Goal: Find specific page/section: Find specific page/section

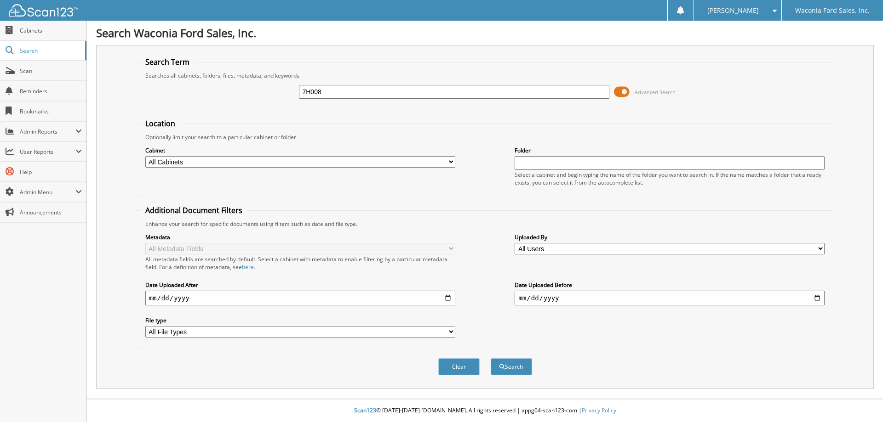
type input "7H008"
click at [490, 359] on button "Search" at bounding box center [510, 367] width 41 height 17
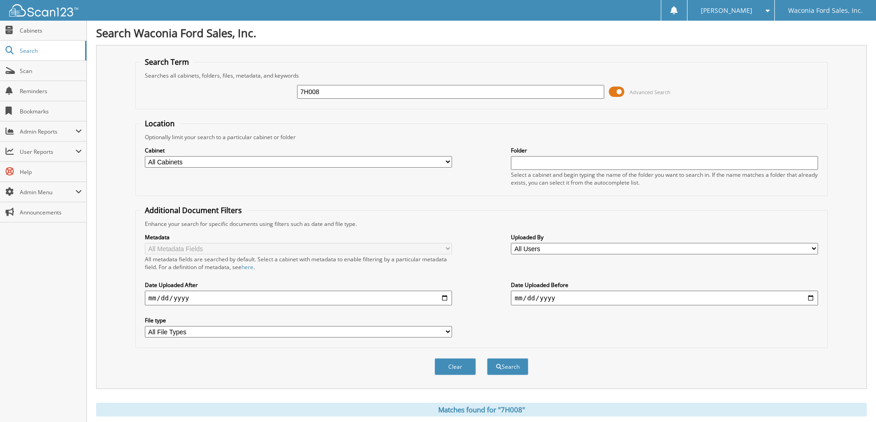
click at [617, 88] on span at bounding box center [617, 92] width 16 height 14
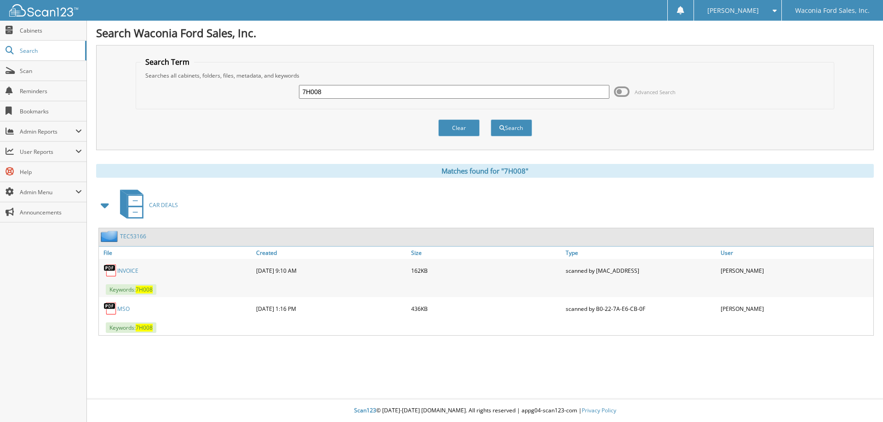
click at [130, 268] on link "INVOICE" at bounding box center [127, 271] width 21 height 8
click at [342, 93] on input "7H008" at bounding box center [454, 92] width 310 height 14
type input "7"
type input "7G213"
click at [490, 120] on button "Search" at bounding box center [510, 128] width 41 height 17
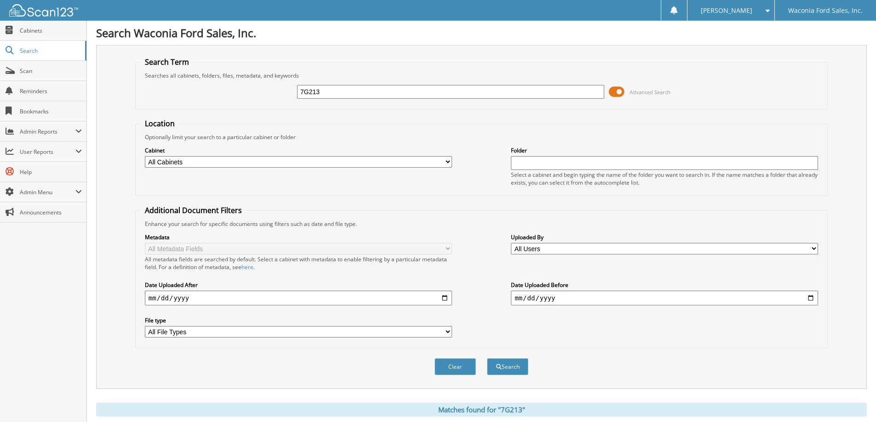
click at [617, 91] on span at bounding box center [617, 92] width 16 height 14
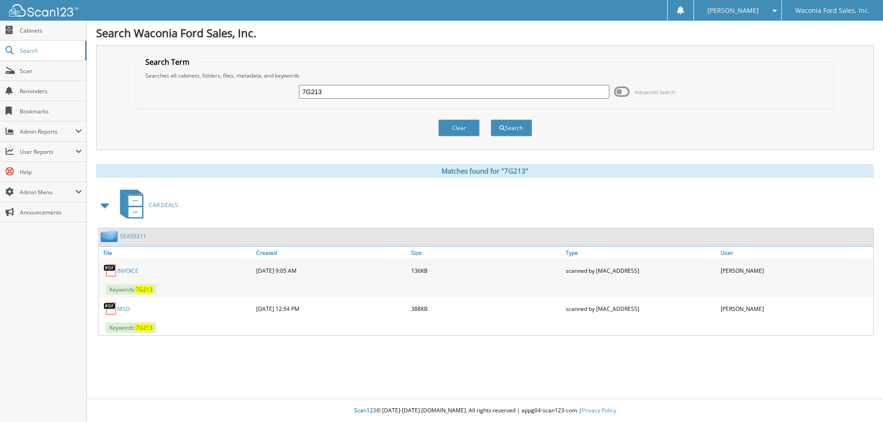
click at [131, 271] on link "INVOICE" at bounding box center [127, 271] width 21 height 8
